Goal: Navigation & Orientation: Find specific page/section

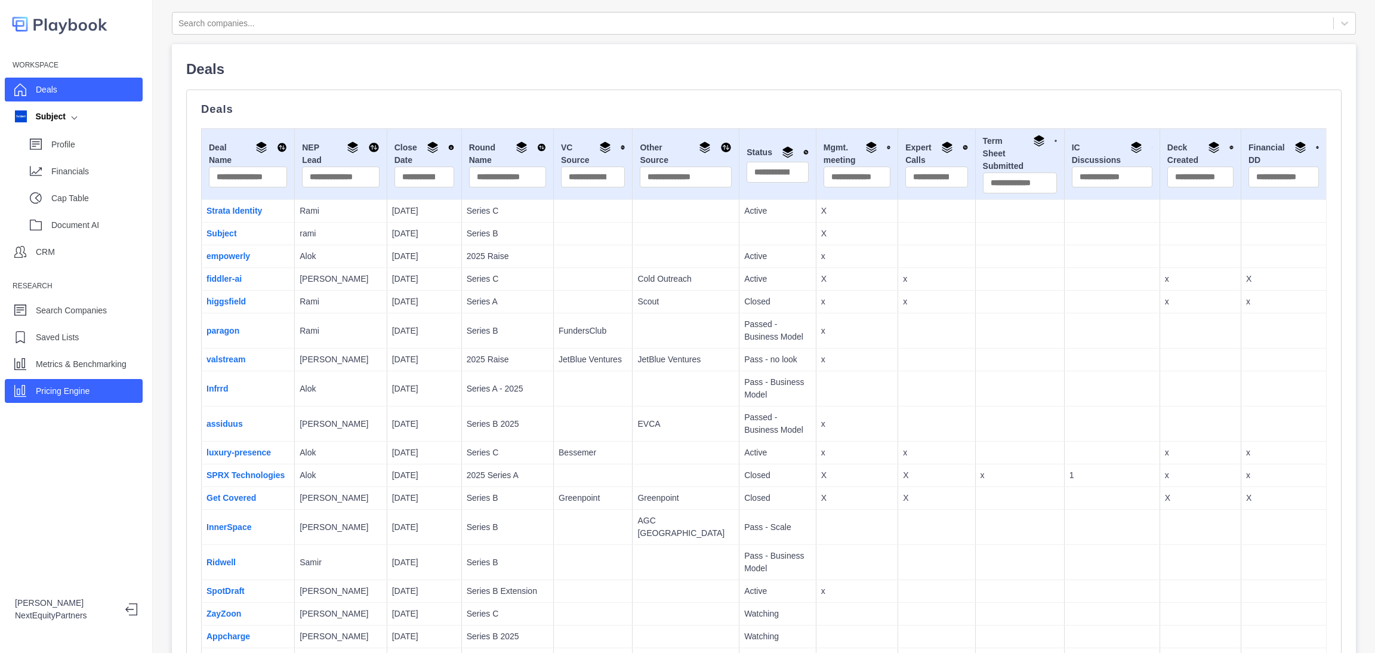
click at [56, 395] on p "Pricing Engine" at bounding box center [63, 391] width 54 height 13
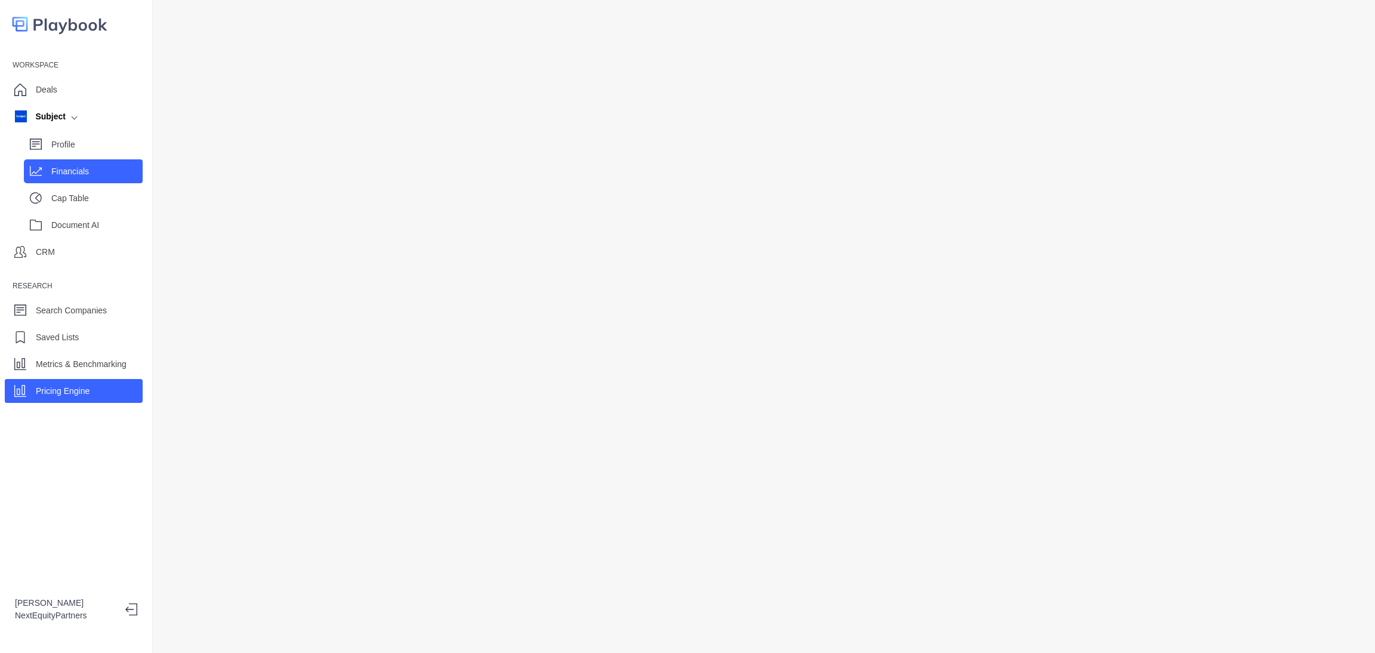
click at [91, 177] on div "Financials" at bounding box center [96, 171] width 91 height 18
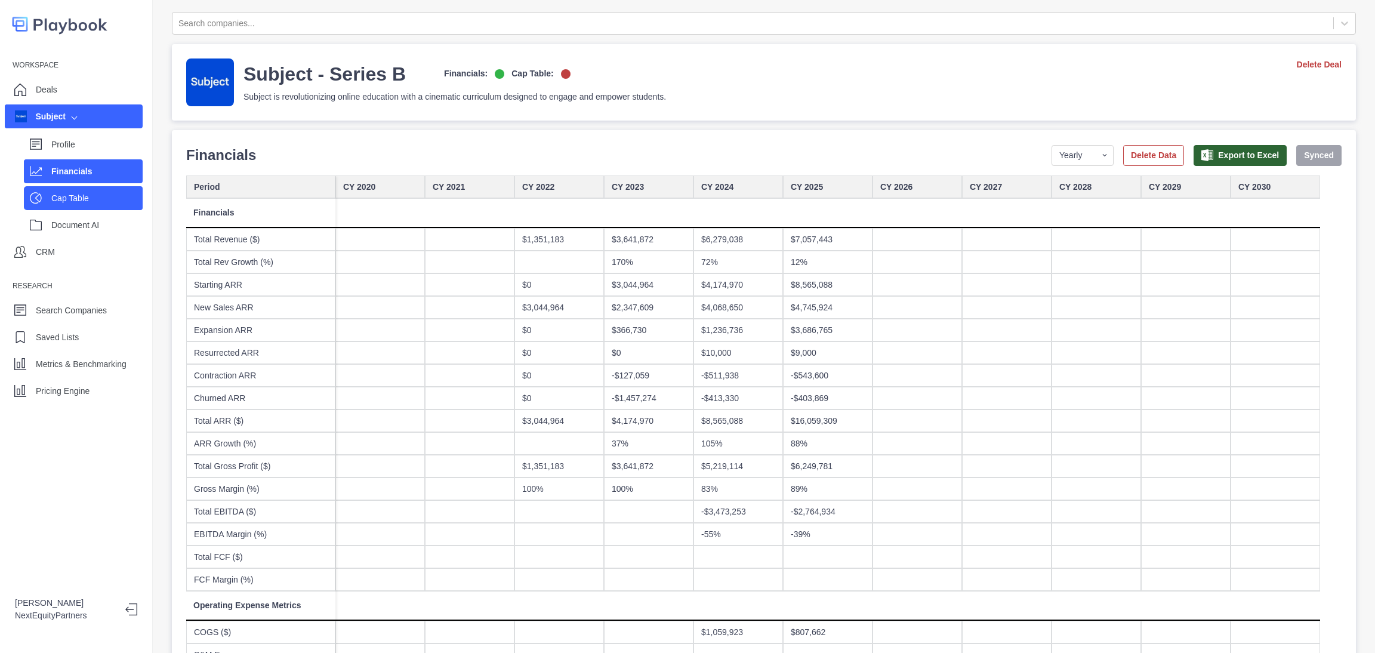
click at [109, 202] on p "Cap Table" at bounding box center [96, 198] width 91 height 13
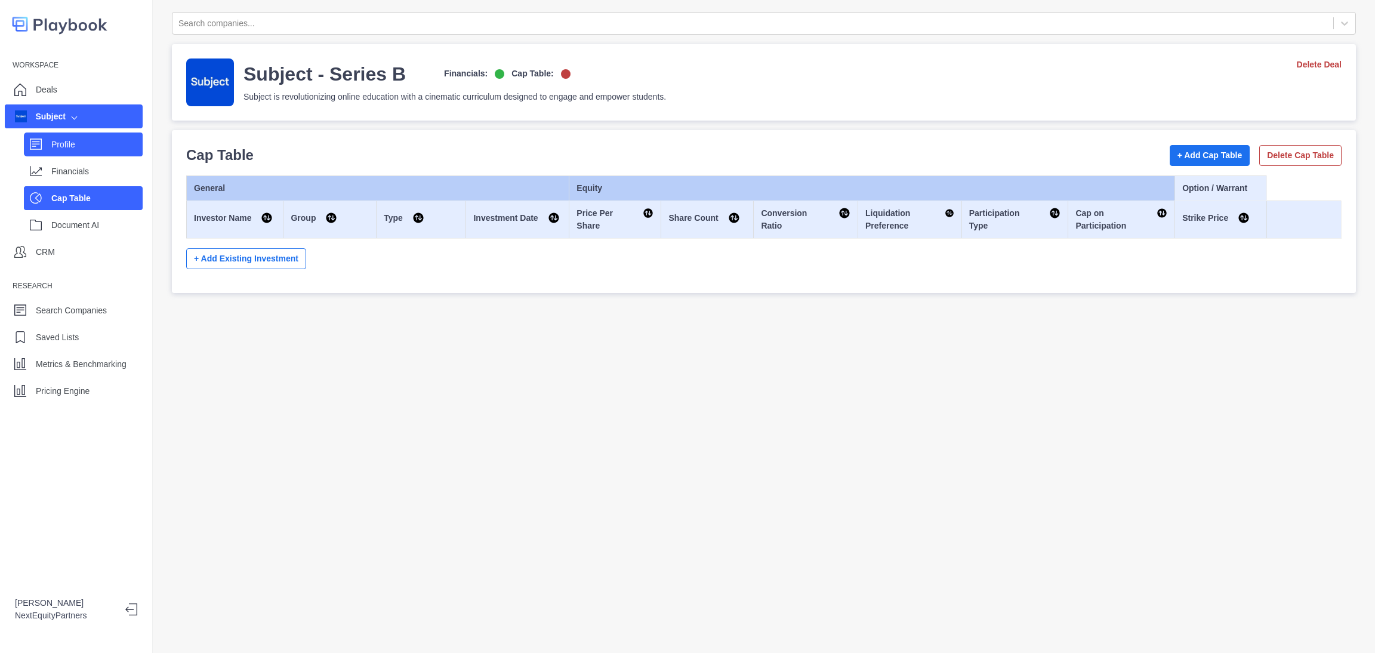
click at [93, 155] on div "Profile" at bounding box center [83, 145] width 119 height 24
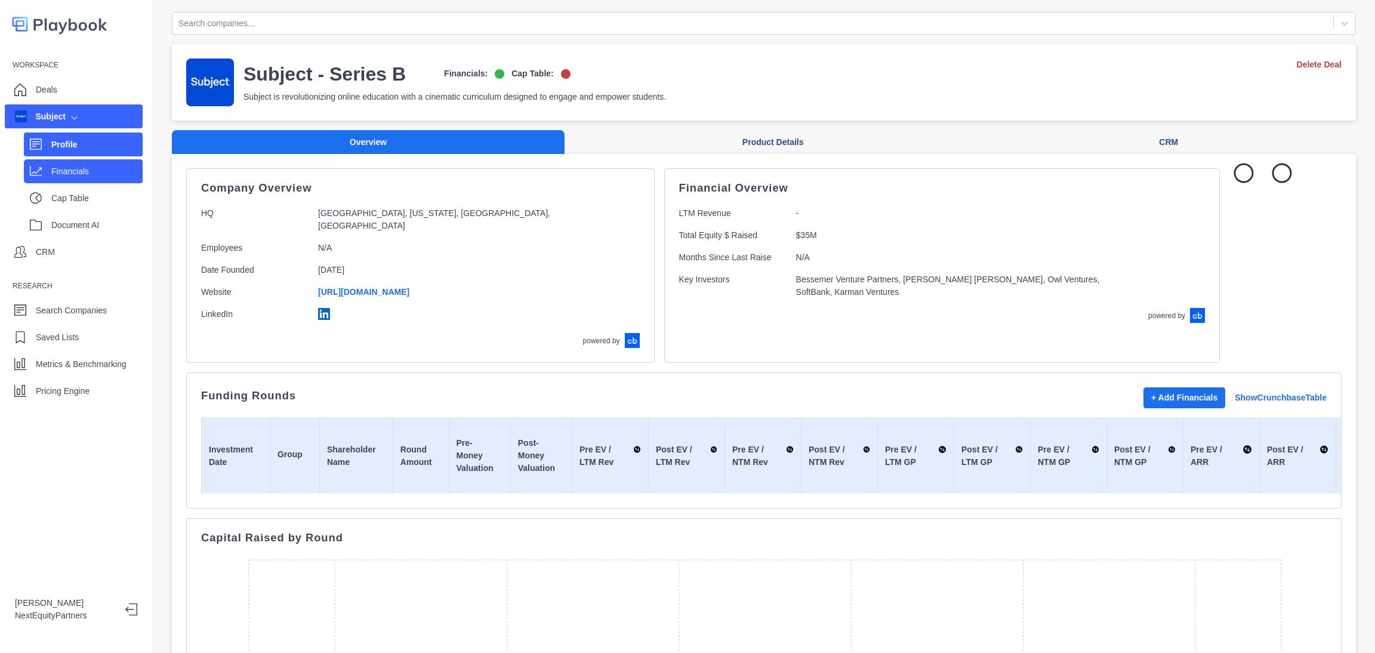
click at [90, 169] on p "Financials" at bounding box center [96, 171] width 91 height 13
